Goal: Task Accomplishment & Management: Complete application form

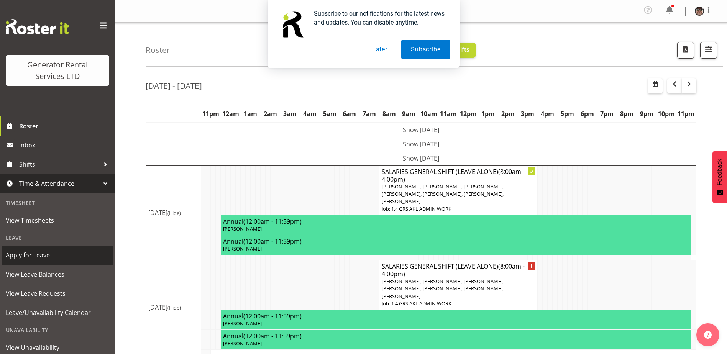
click at [52, 254] on span "Apply for Leave" at bounding box center [57, 254] width 103 height 11
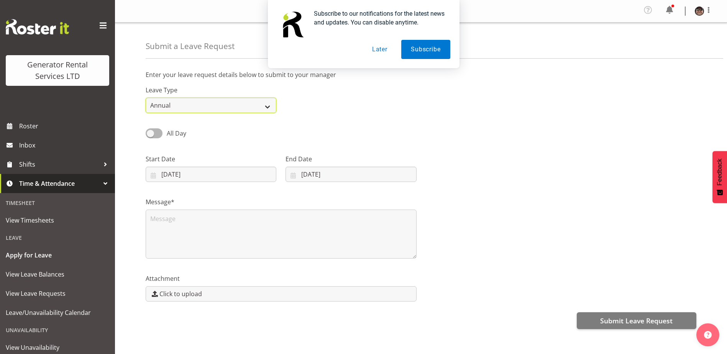
click at [269, 107] on select "Annual Sick Bereavement Day In Lieu Other" at bounding box center [211, 105] width 131 height 15
select select "Sick"
click at [146, 98] on select "Annual Sick Bereavement Day In Lieu Other" at bounding box center [211, 105] width 131 height 15
click at [269, 174] on input "04/09/2025" at bounding box center [211, 174] width 131 height 15
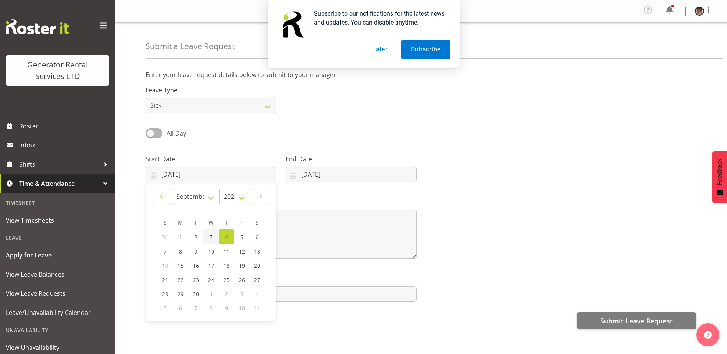
click at [210, 236] on span "3" at bounding box center [211, 236] width 3 height 7
type input "03/09/2025"
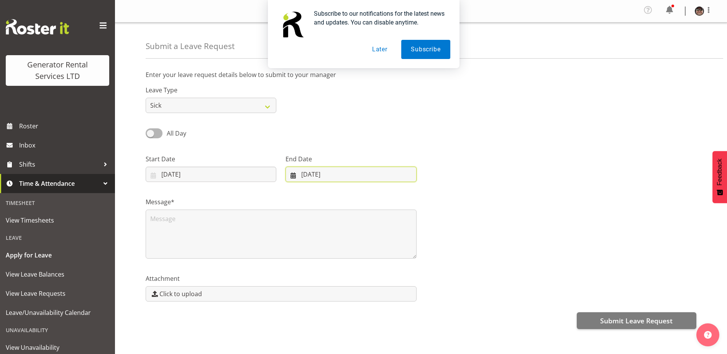
click at [406, 174] on input "04/09/2025" at bounding box center [350, 174] width 131 height 15
click at [347, 236] on span "3" at bounding box center [346, 236] width 3 height 7
type input "03/09/2025"
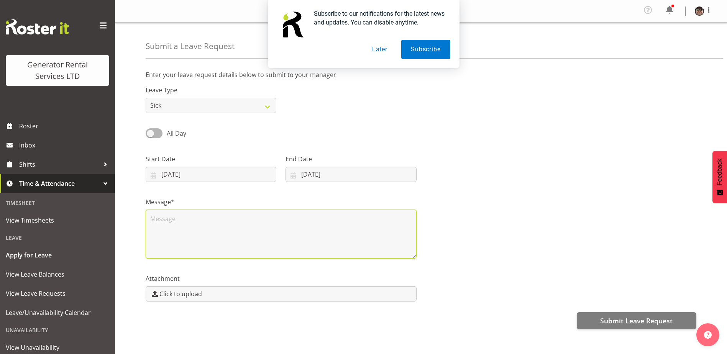
click at [162, 220] on textarea at bounding box center [281, 234] width 271 height 49
type textarea "Away sick"
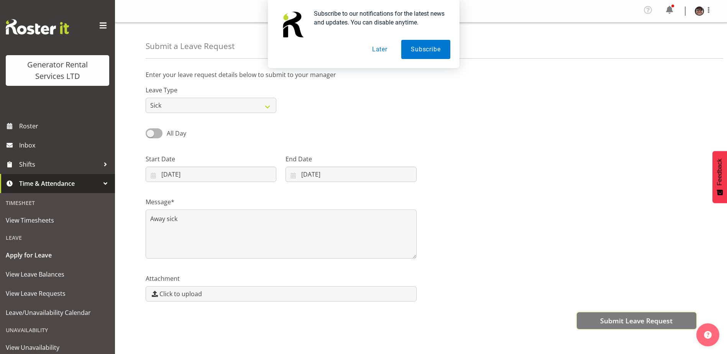
click at [652, 319] on span "Submit Leave Request" at bounding box center [636, 321] width 72 height 10
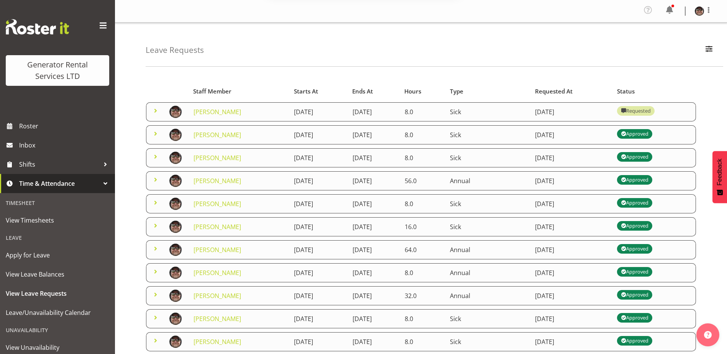
click at [529, 44] on div "Subscribe to our notifications for the latest news and updates. You can disable…" at bounding box center [363, 34] width 727 height 68
